Goal: Check status

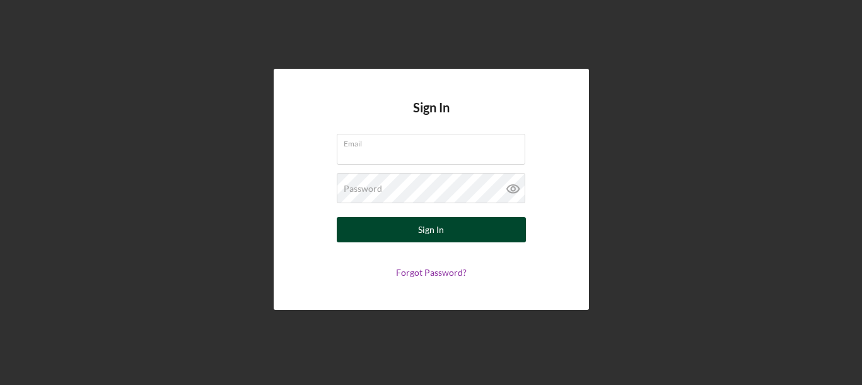
type input "[EMAIL_ADDRESS][DOMAIN_NAME]"
click at [463, 226] on button "Sign In" at bounding box center [431, 229] width 189 height 25
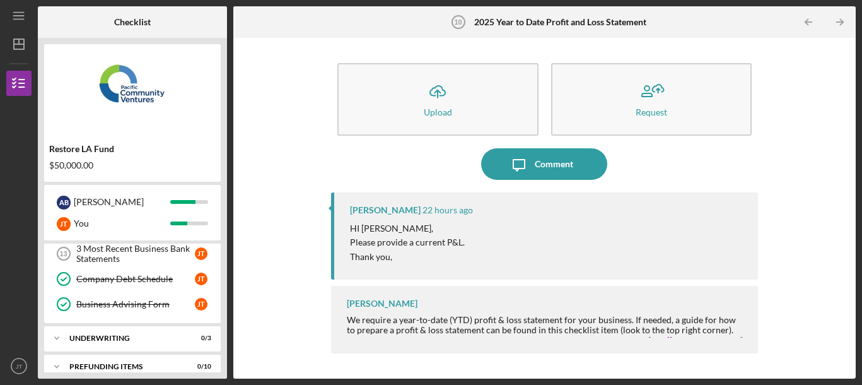
scroll to position [247, 0]
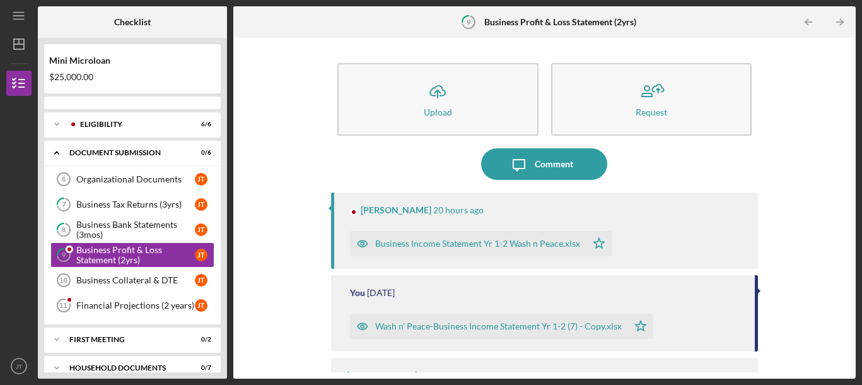
scroll to position [13, 0]
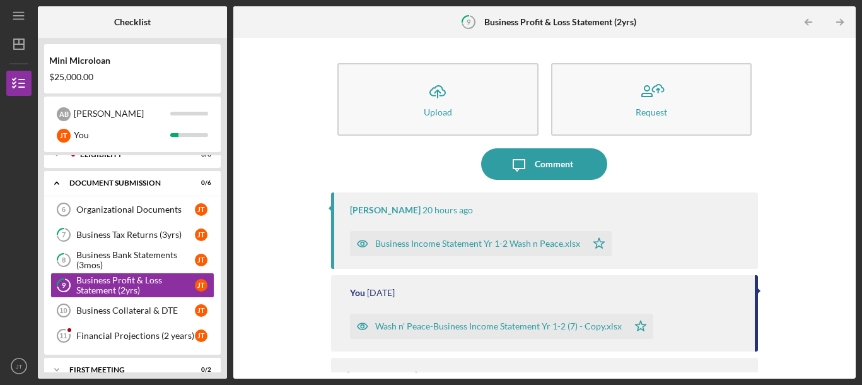
click at [452, 243] on div "Business Income Statement Yr 1-2 Wash n Peace.xlsx" at bounding box center [477, 243] width 205 height 10
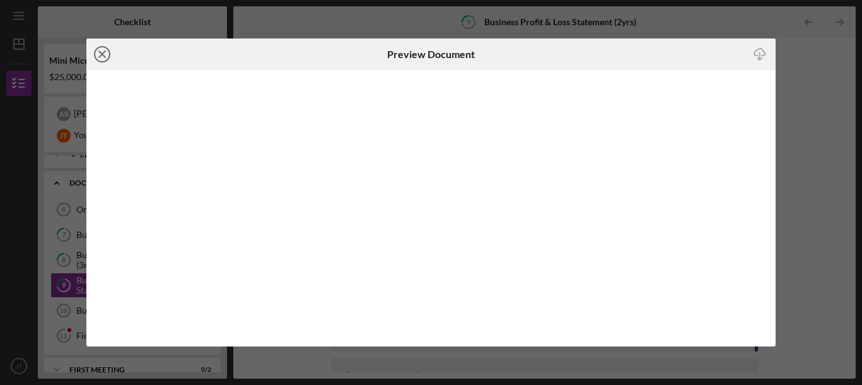
click at [102, 57] on icon "Icon/Close" at bounding box center [102, 54] width 32 height 32
